Goal: Task Accomplishment & Management: Use online tool/utility

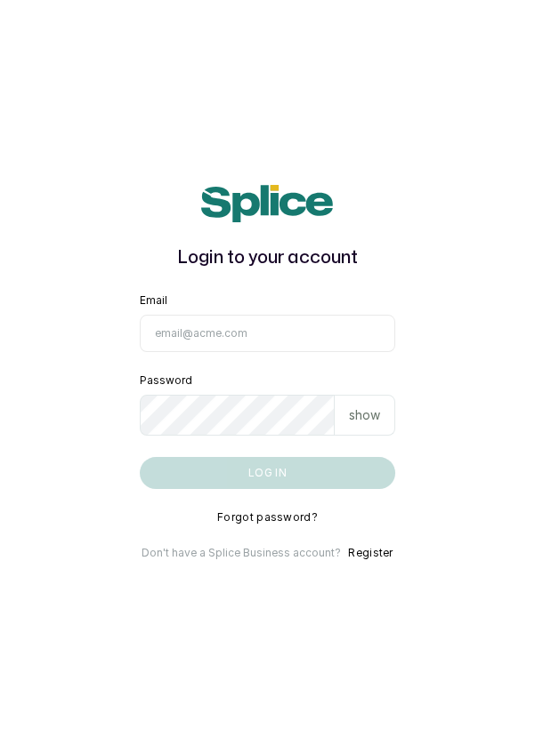
click at [286, 352] on input "Email" at bounding box center [268, 333] width 256 height 37
type input "info@dermaspaceng.com"
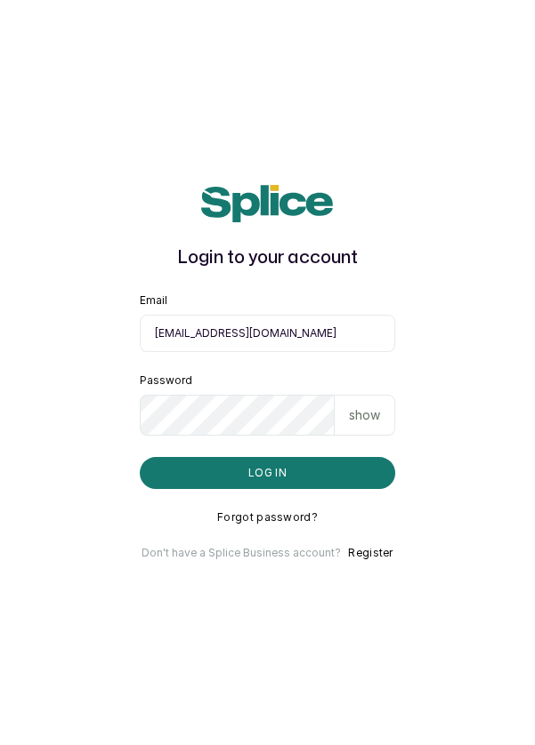
click at [140, 457] on button "Log in" at bounding box center [268, 473] width 256 height 32
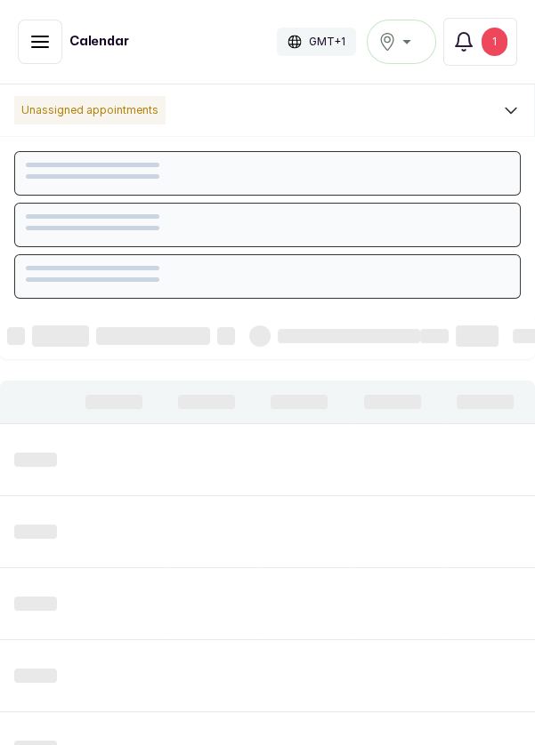
scroll to position [599, 0]
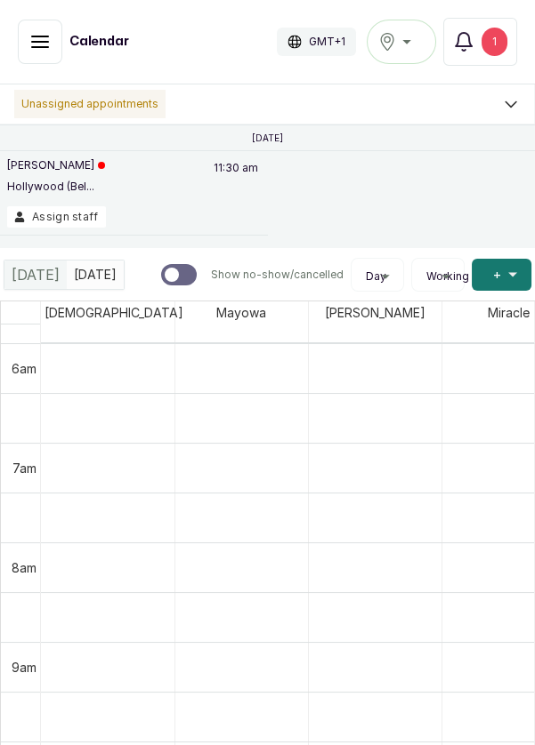
click at [64, 214] on button "Assign staff" at bounding box center [56, 216] width 99 height 21
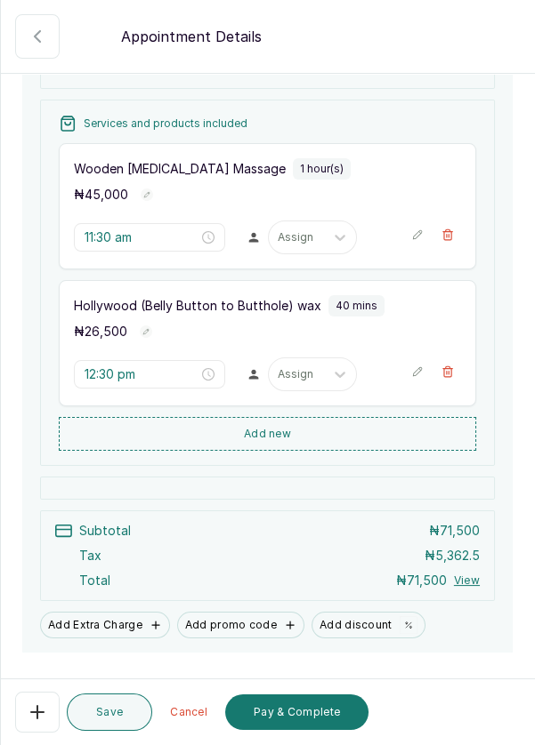
scroll to position [326, 0]
